Goal: Transaction & Acquisition: Download file/media

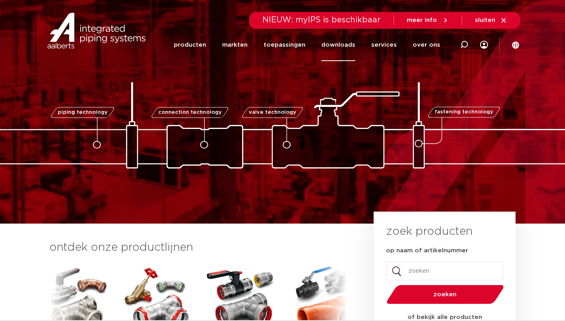
click at [346, 46] on link "downloads" at bounding box center [339, 45] width 34 height 32
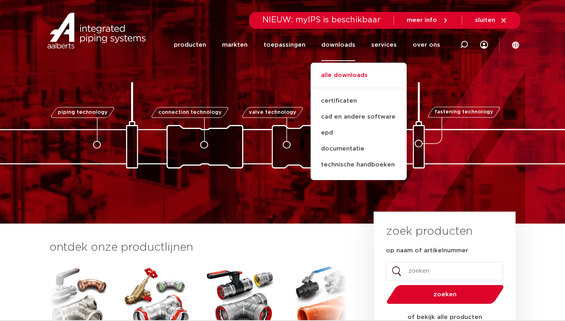
click at [356, 84] on link "alle downloads" at bounding box center [359, 80] width 96 height 18
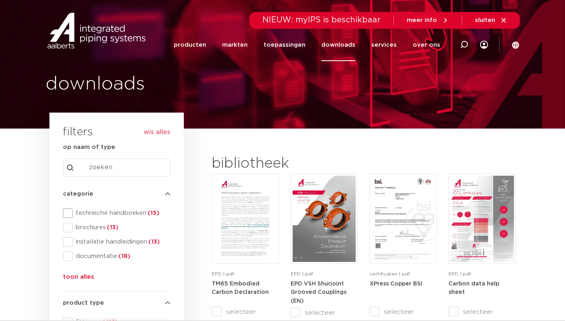
click at [69, 213] on span at bounding box center [68, 213] width 10 height 10
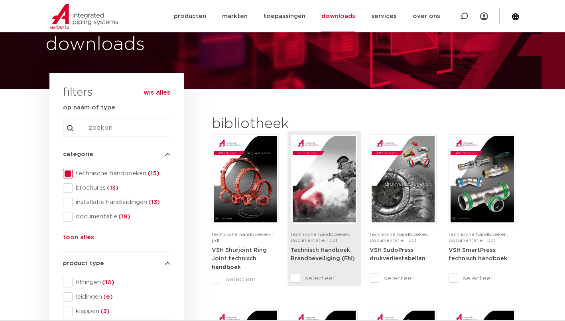
scroll to position [120, 0]
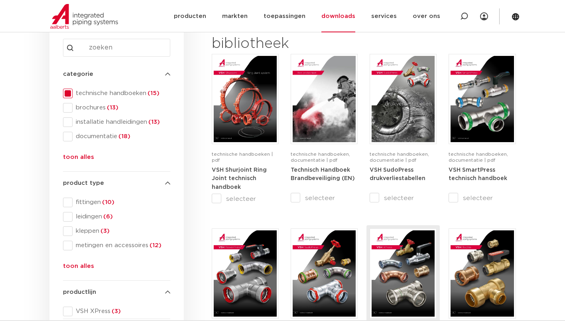
click at [412, 283] on img at bounding box center [403, 273] width 63 height 86
